Goal: Information Seeking & Learning: Learn about a topic

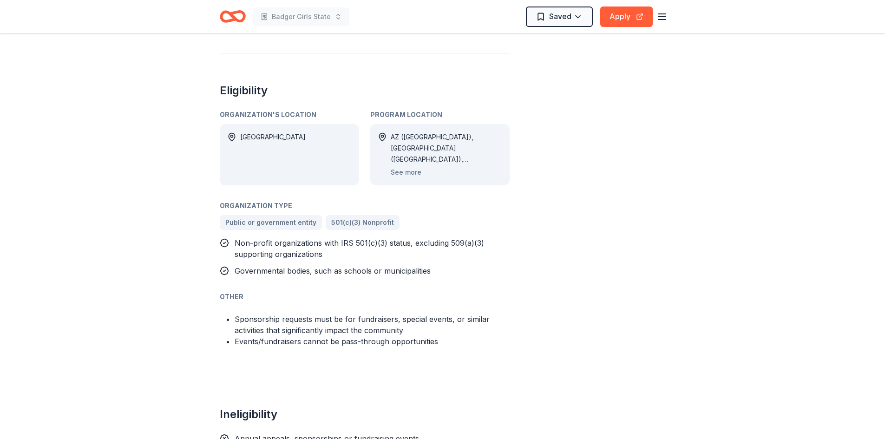
scroll to position [557, 0]
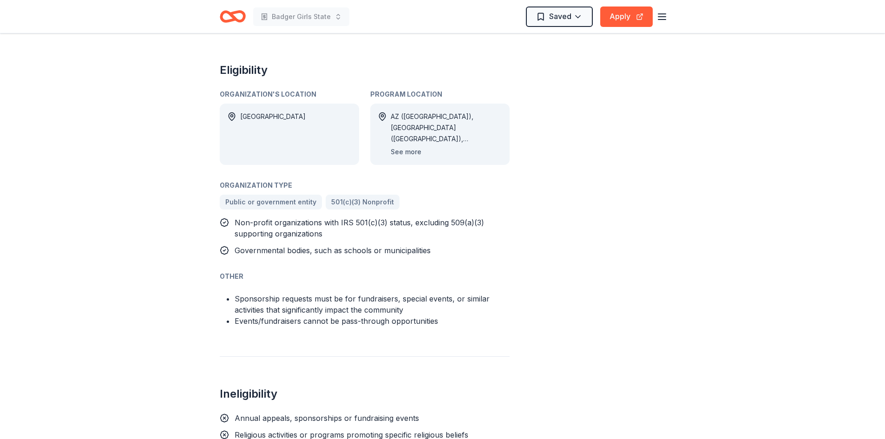
click at [408, 146] on button "See more" at bounding box center [406, 151] width 31 height 11
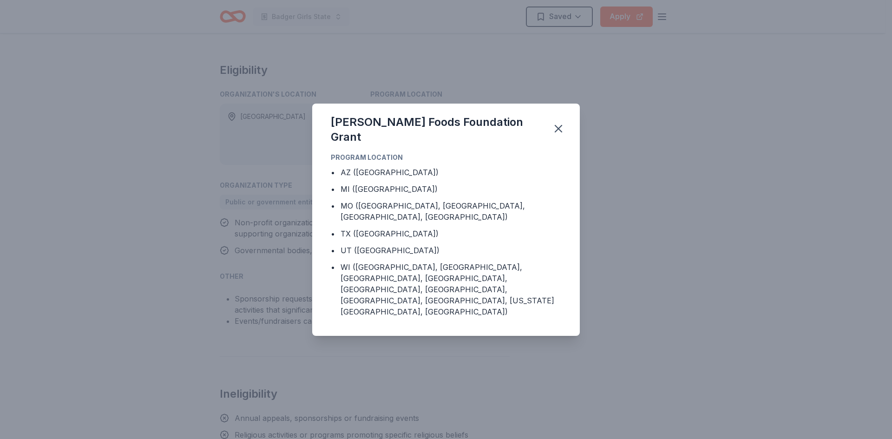
click at [777, 250] on div "[PERSON_NAME] Foods Foundation Grant Program Location • AZ ([GEOGRAPHIC_DATA]) …" at bounding box center [446, 219] width 892 height 439
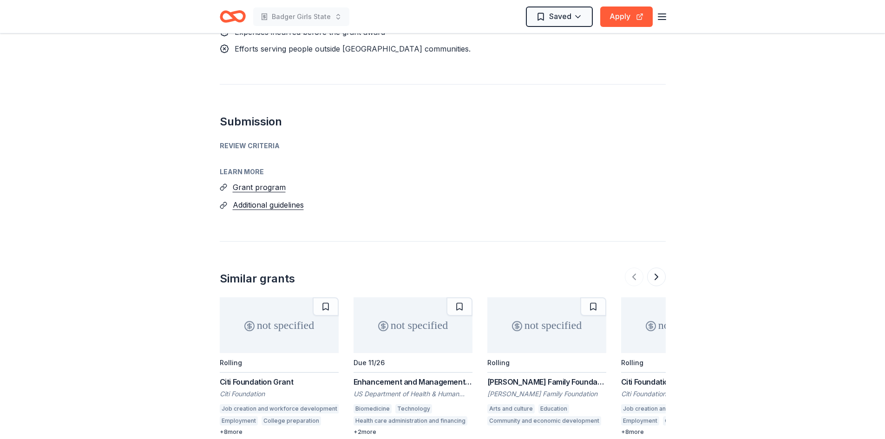
scroll to position [1063, 0]
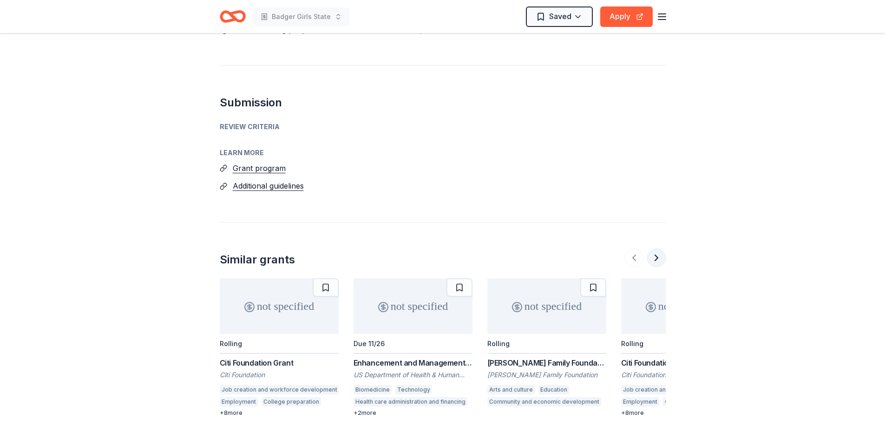
click at [655, 248] on button at bounding box center [656, 257] width 19 height 19
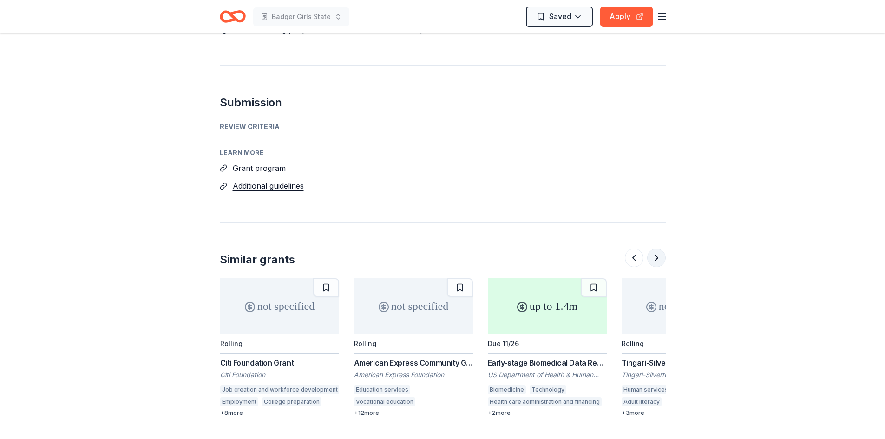
scroll to position [0, 401]
click at [656, 248] on button at bounding box center [656, 257] width 19 height 19
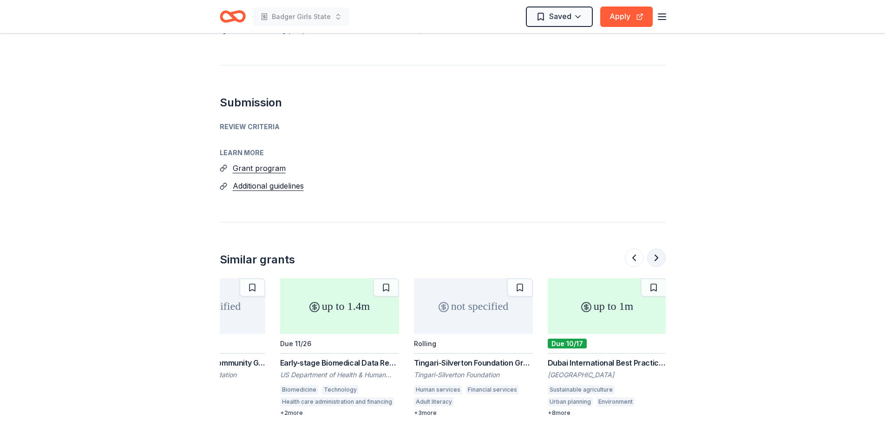
scroll to position [0, 609]
click at [657, 248] on div at bounding box center [645, 257] width 41 height 19
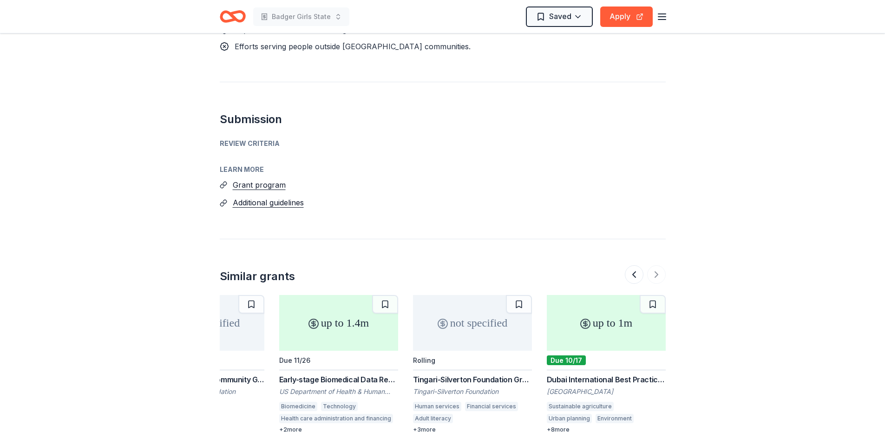
scroll to position [1063, 0]
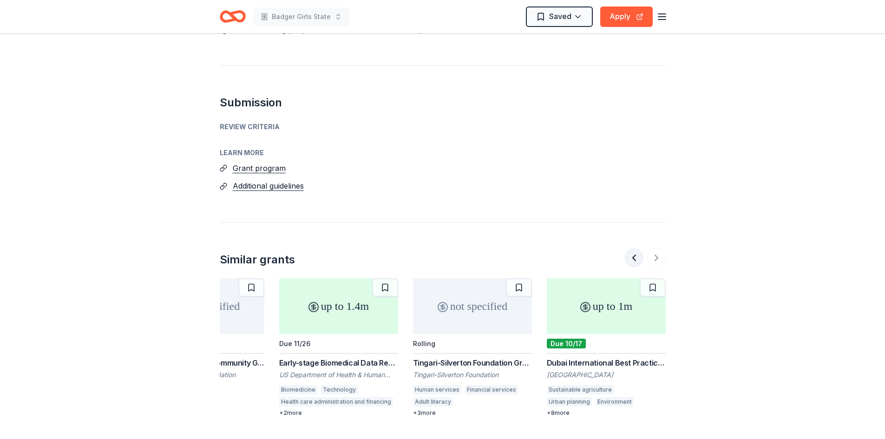
click at [633, 248] on button at bounding box center [634, 257] width 19 height 19
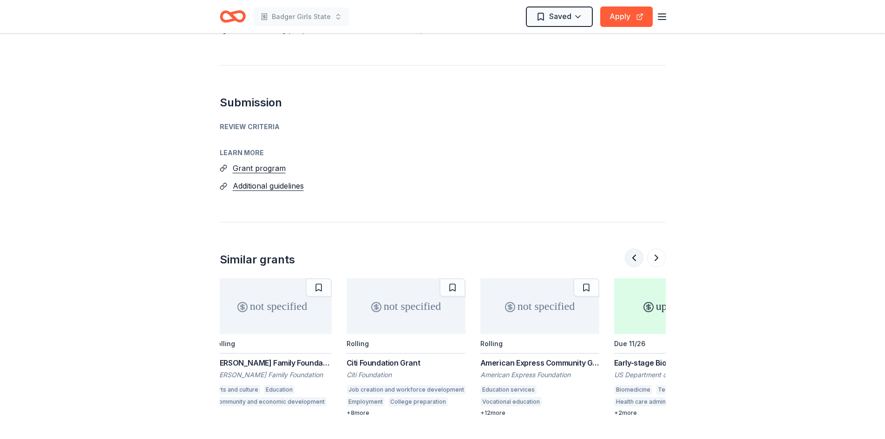
scroll to position [0, 267]
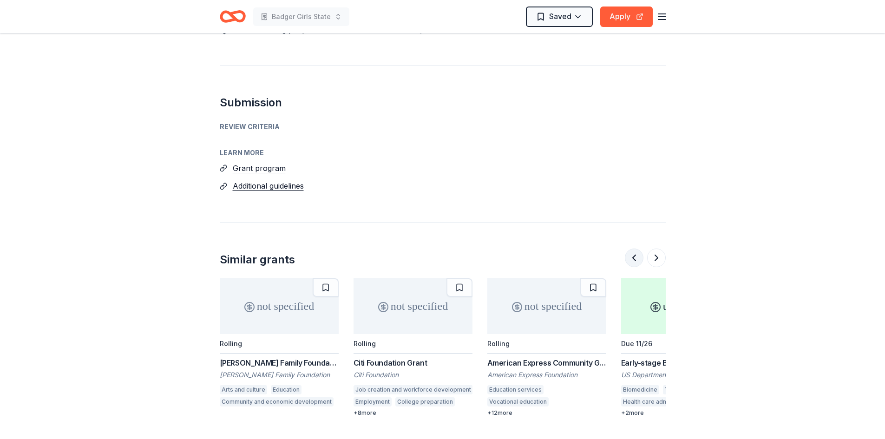
click at [631, 248] on button at bounding box center [634, 257] width 19 height 19
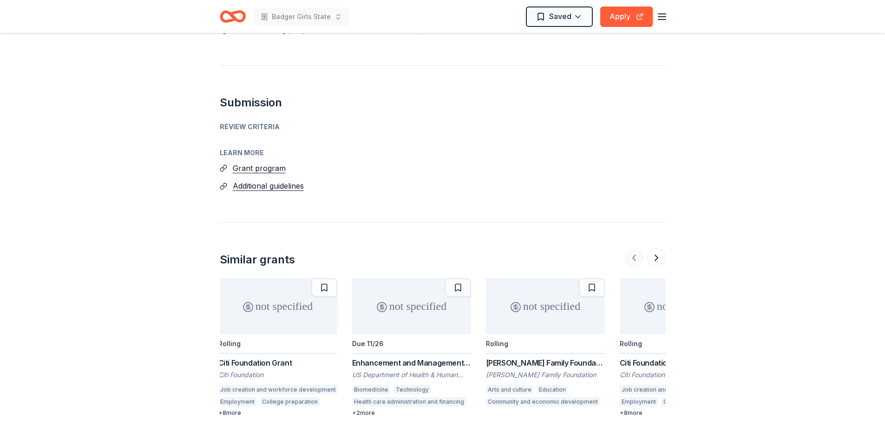
scroll to position [0, 0]
click at [634, 248] on div at bounding box center [645, 257] width 41 height 19
